Goal: Task Accomplishment & Management: Manage account settings

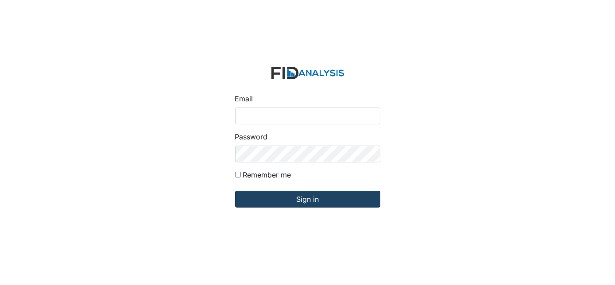
type input "[EMAIL_ADDRESS][DOMAIN_NAME]"
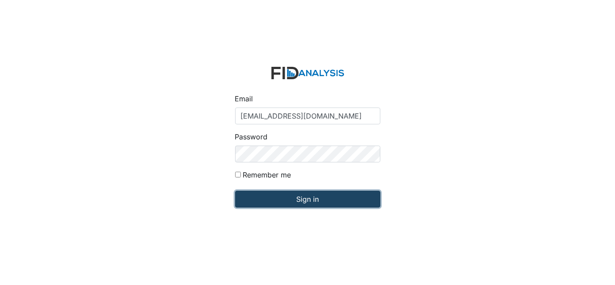
click at [290, 206] on input "Sign in" at bounding box center [307, 199] width 145 height 17
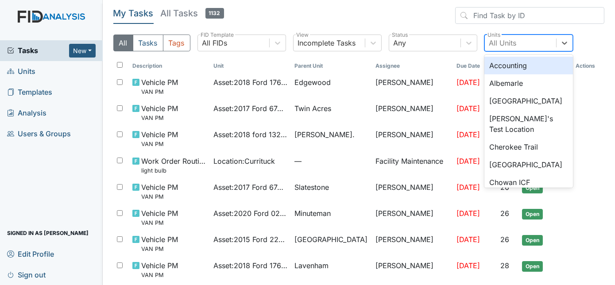
click at [499, 41] on div "All Units" at bounding box center [502, 43] width 27 height 11
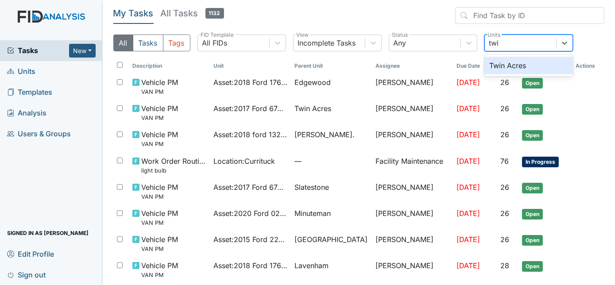
type input "twin"
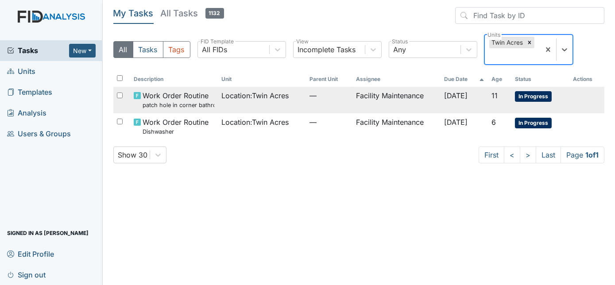
click at [352, 100] on td "Facility Maintenance" at bounding box center [396, 100] width 88 height 26
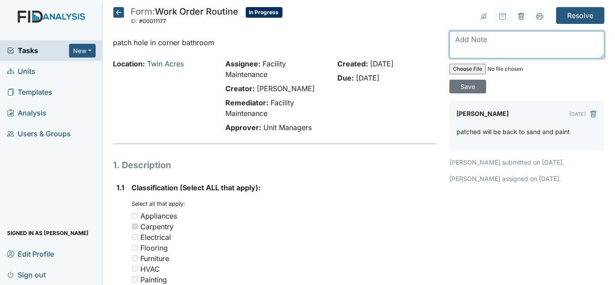
click at [479, 38] on textarea at bounding box center [526, 44] width 155 height 27
type textarea "sanded and painted"
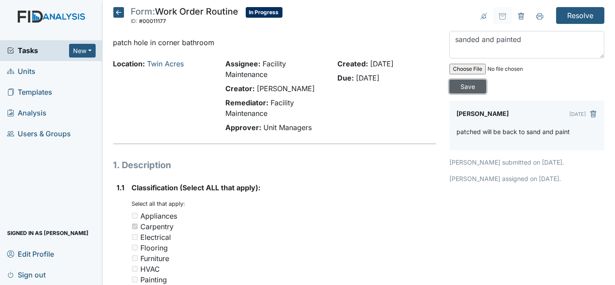
click at [486, 80] on input "Save" at bounding box center [467, 87] width 37 height 14
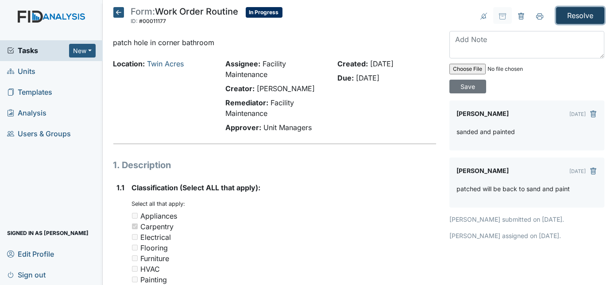
click at [572, 18] on input "Resolve" at bounding box center [580, 15] width 48 height 17
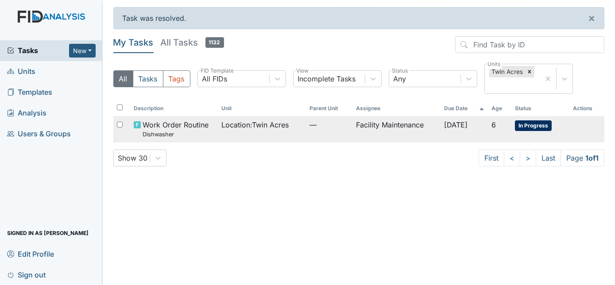
click at [327, 127] on span "—" at bounding box center [329, 124] width 40 height 11
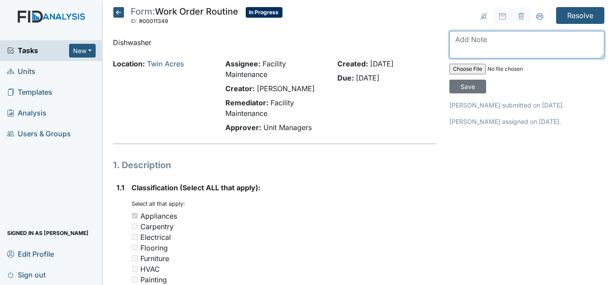
click at [488, 38] on textarea at bounding box center [526, 44] width 155 height 27
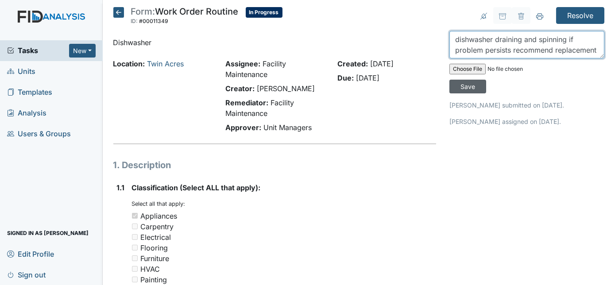
type textarea "dishwasher draining and spinning if problem persists recommend replacement"
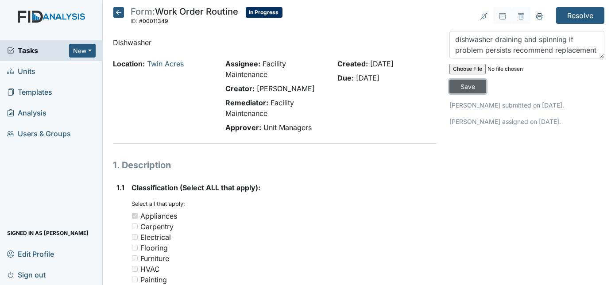
click at [486, 80] on input "Save" at bounding box center [467, 87] width 37 height 14
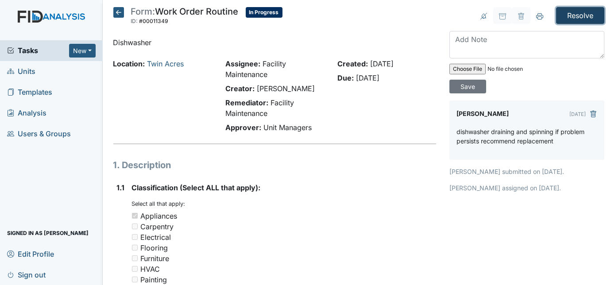
click at [574, 21] on input "Resolve" at bounding box center [580, 15] width 48 height 17
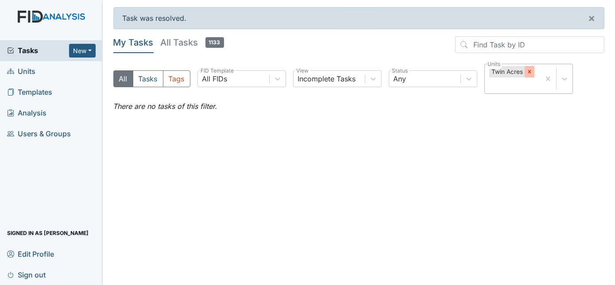
click at [529, 69] on icon at bounding box center [529, 72] width 6 height 6
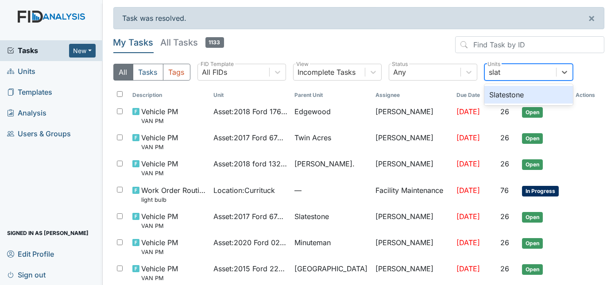
type input "slate"
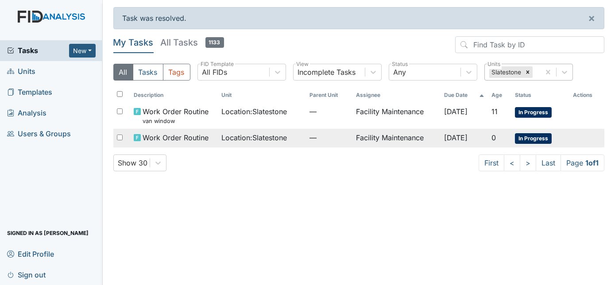
click at [415, 139] on td "Facility Maintenance" at bounding box center [396, 138] width 88 height 19
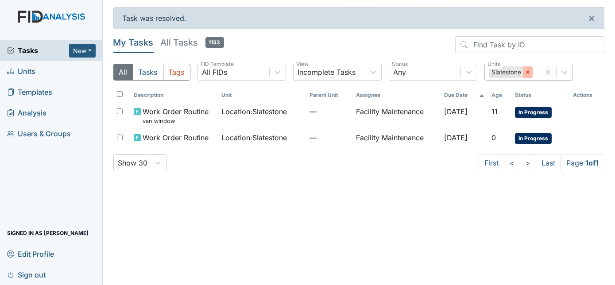
click at [526, 72] on icon at bounding box center [527, 72] width 6 height 6
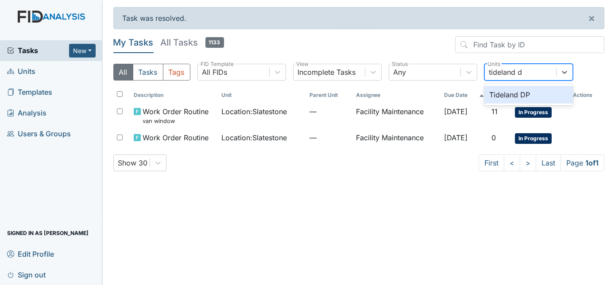
type input "tideland dp"
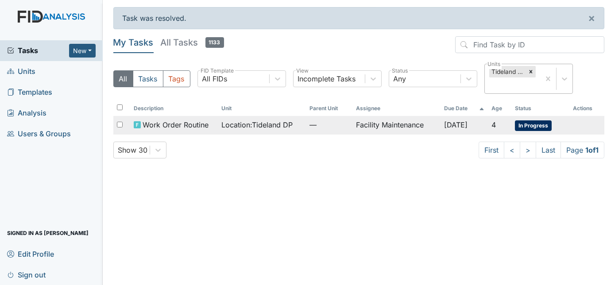
click at [400, 129] on td "Facility Maintenance" at bounding box center [396, 125] width 88 height 19
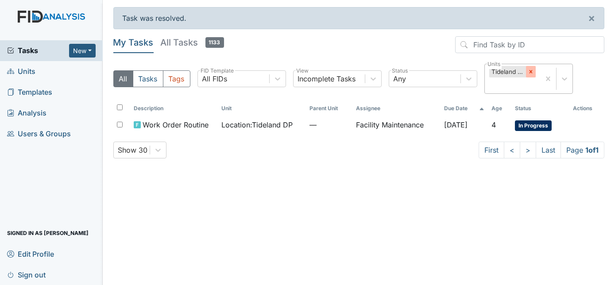
click at [528, 69] on icon at bounding box center [530, 72] width 6 height 6
